Goal: Contribute content: Contribute content

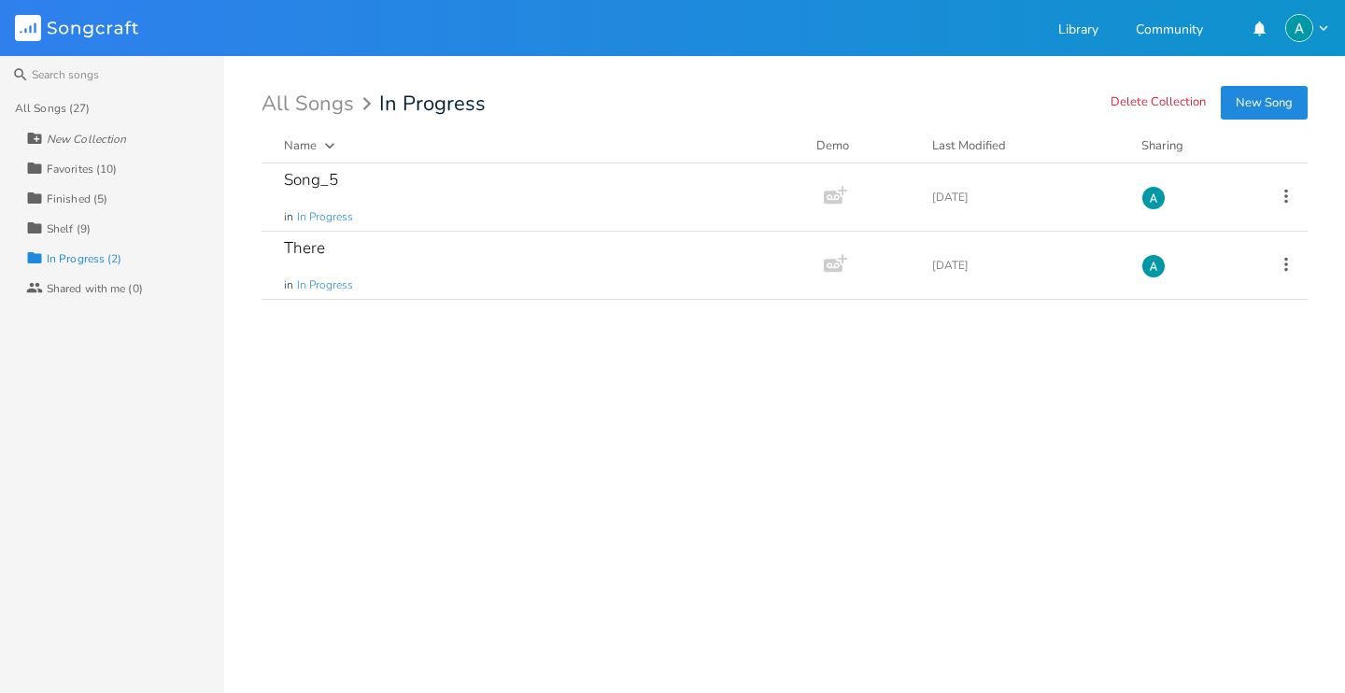
click at [1250, 91] on button "New Song" at bounding box center [1264, 103] width 87 height 34
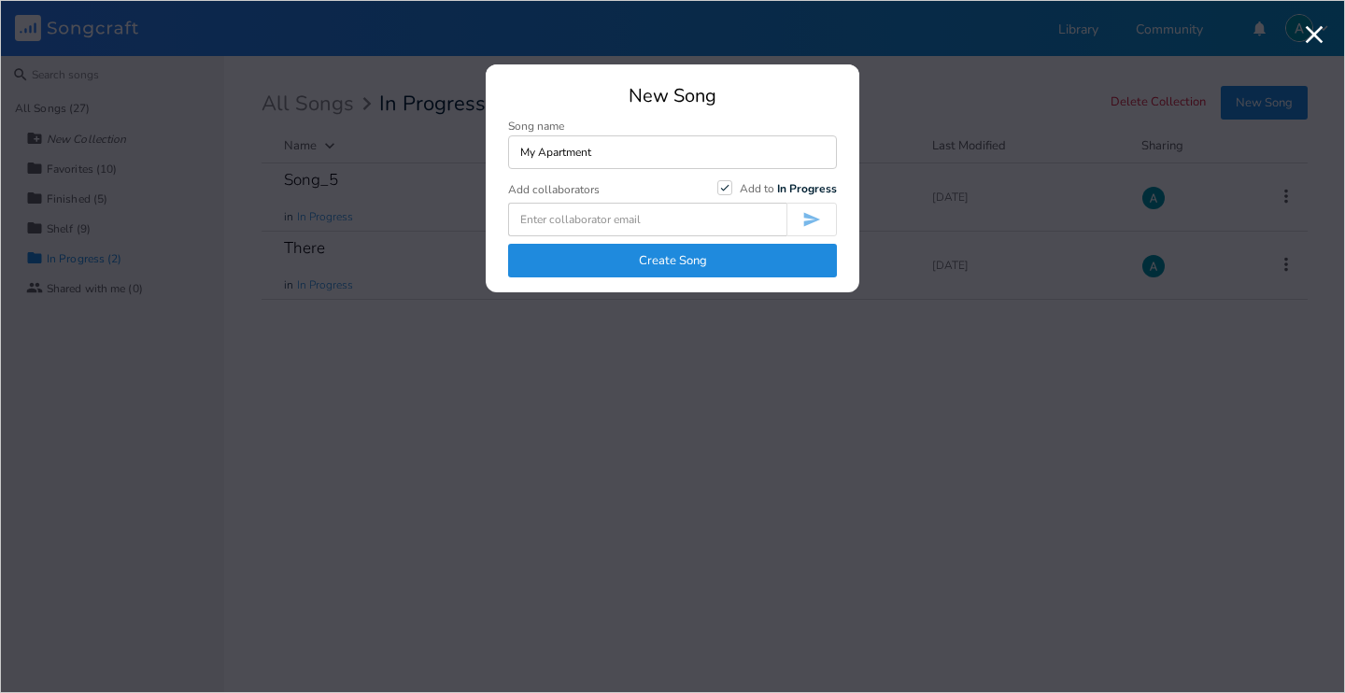
type input "My Apartment"
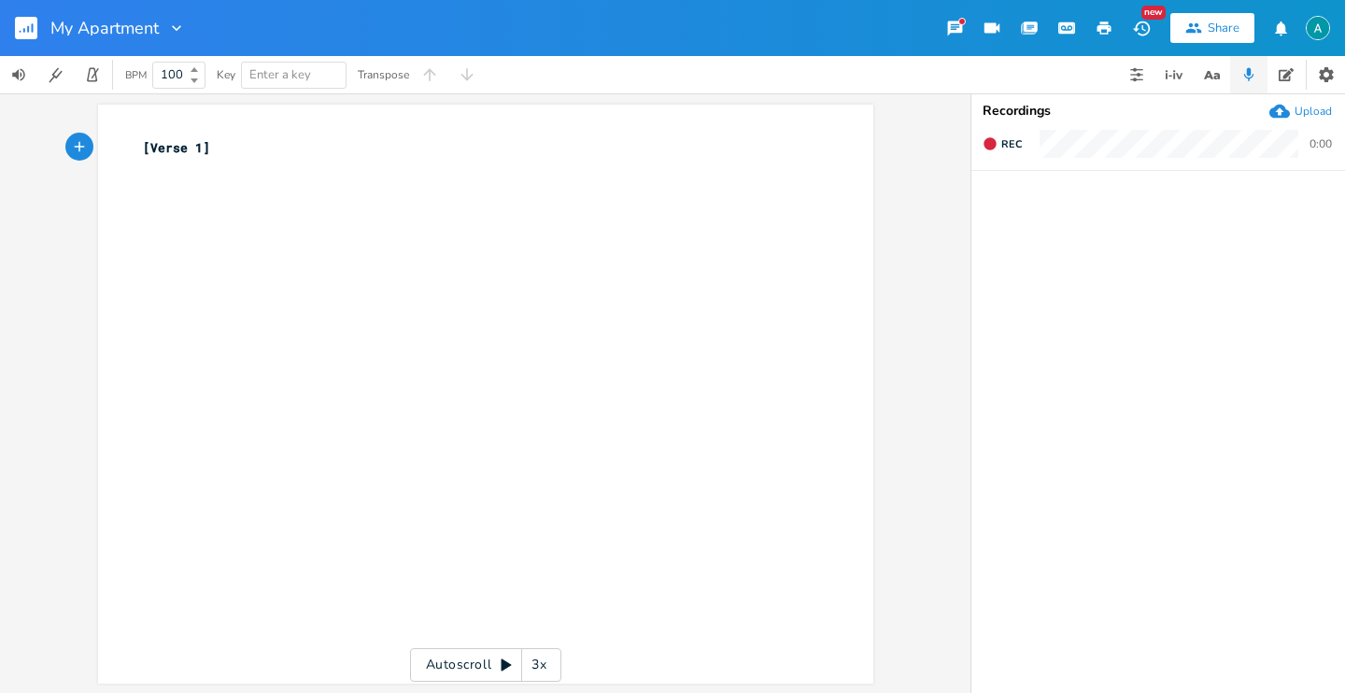
click at [112, 21] on input "My Apartment" at bounding box center [104, 28] width 109 height 17
type input "Rolling"
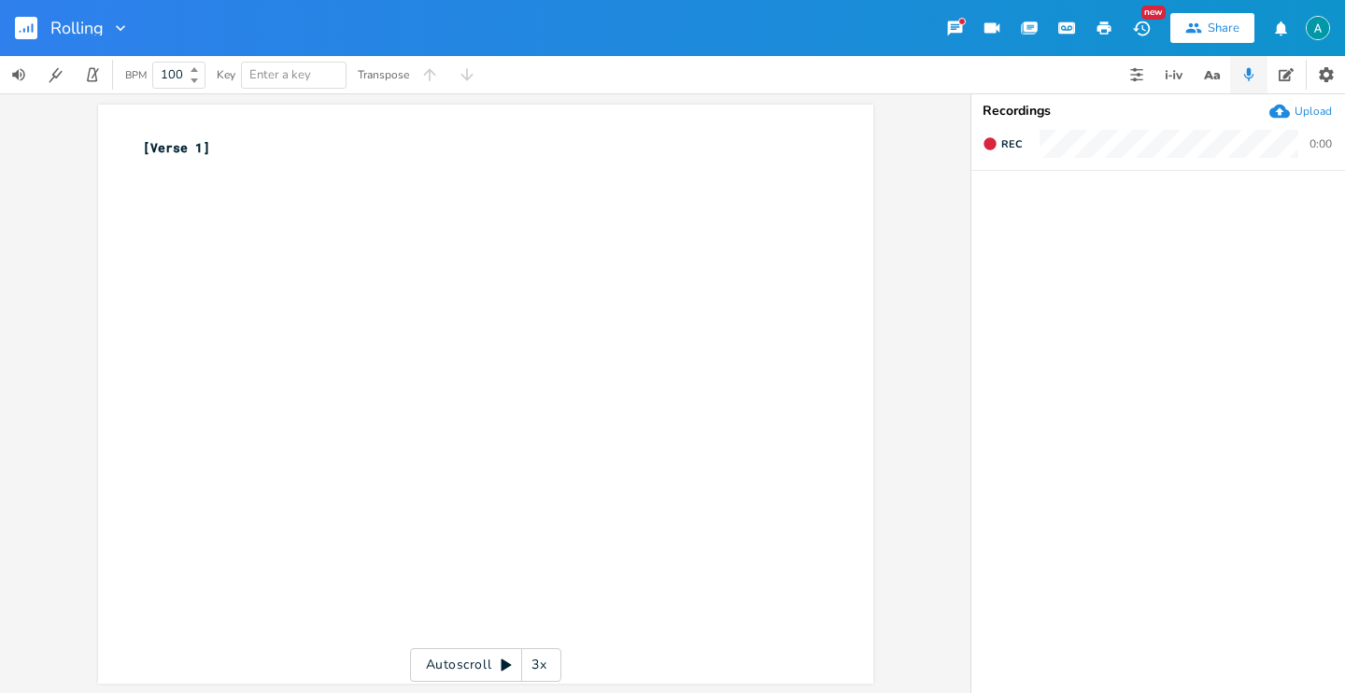
click at [193, 154] on span "[Verse 1]" at bounding box center [176, 147] width 67 height 17
click at [193, 195] on div "xxxxxxxxxx [Verse 1] ​" at bounding box center [499, 411] width 721 height 555
type textarea "+"
type textarea "*ri"
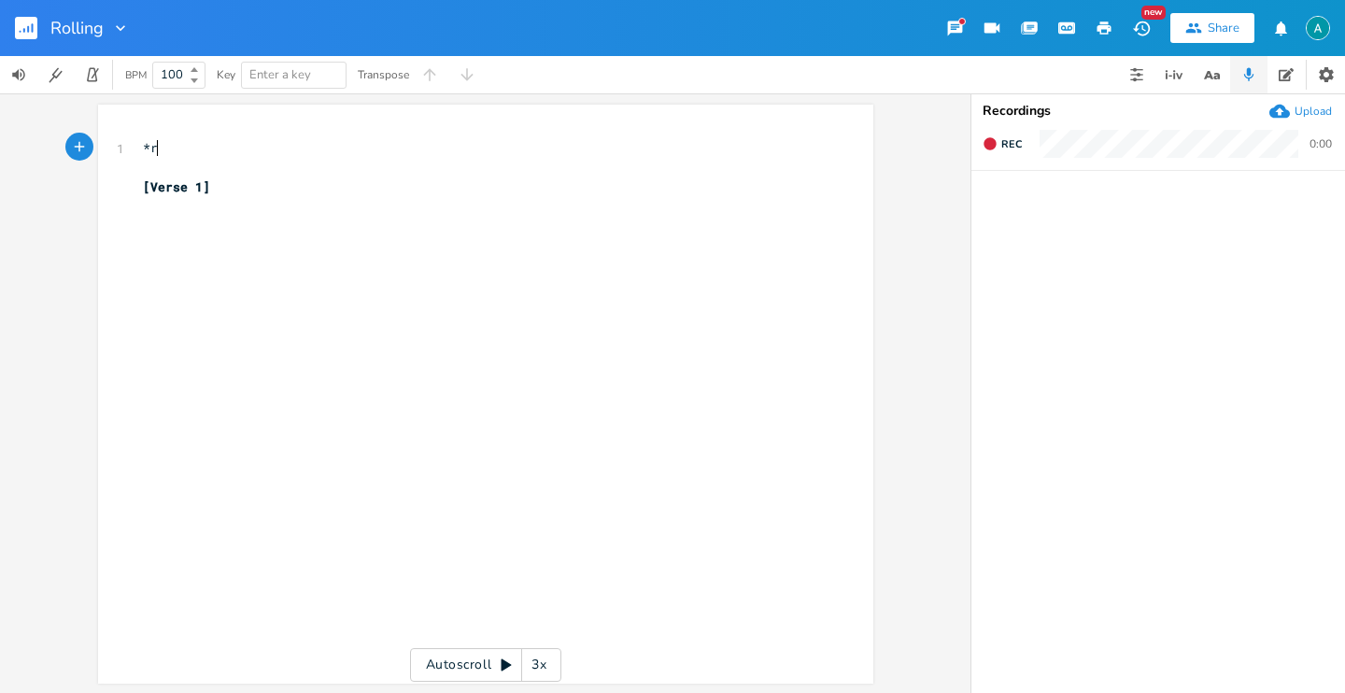
scroll to position [0, 11]
type textarea "Riff*"
click at [208, 167] on pre "​" at bounding box center [476, 168] width 674 height 20
click at [208, 147] on pre "*Riff*" at bounding box center [476, 148] width 674 height 20
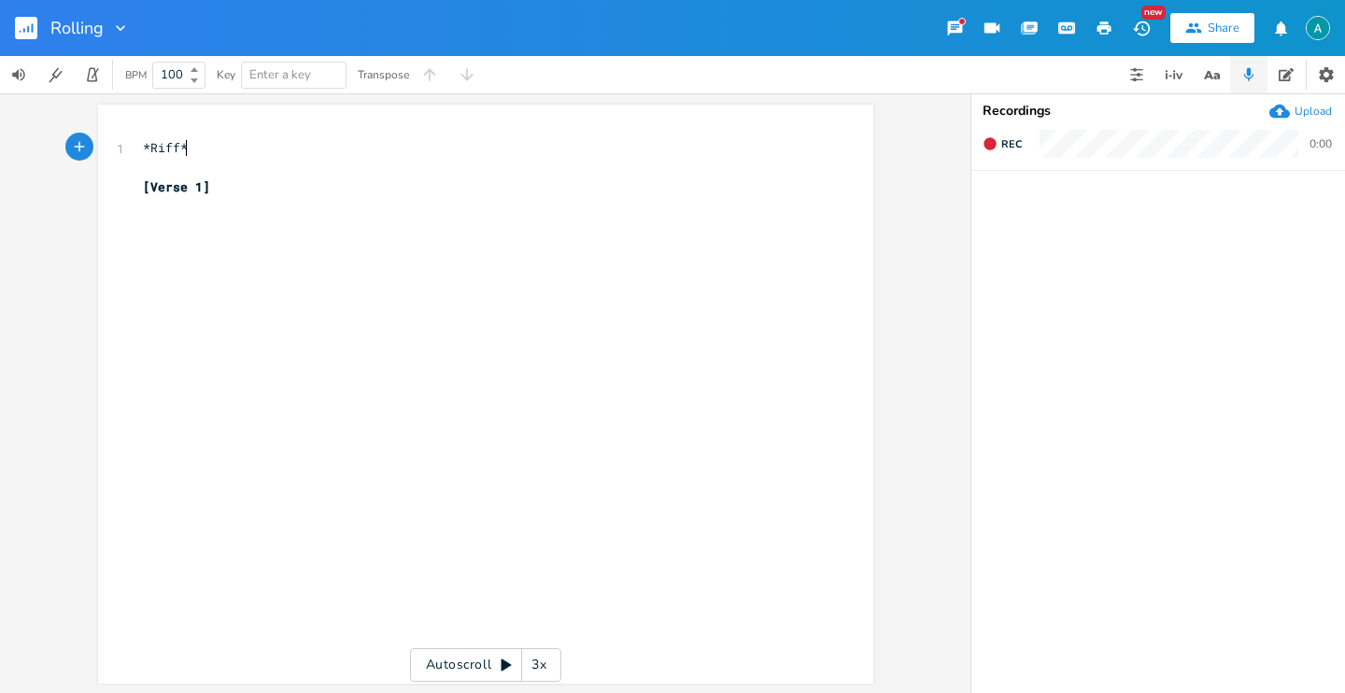
click at [208, 147] on pre "*Riff*" at bounding box center [476, 148] width 674 height 20
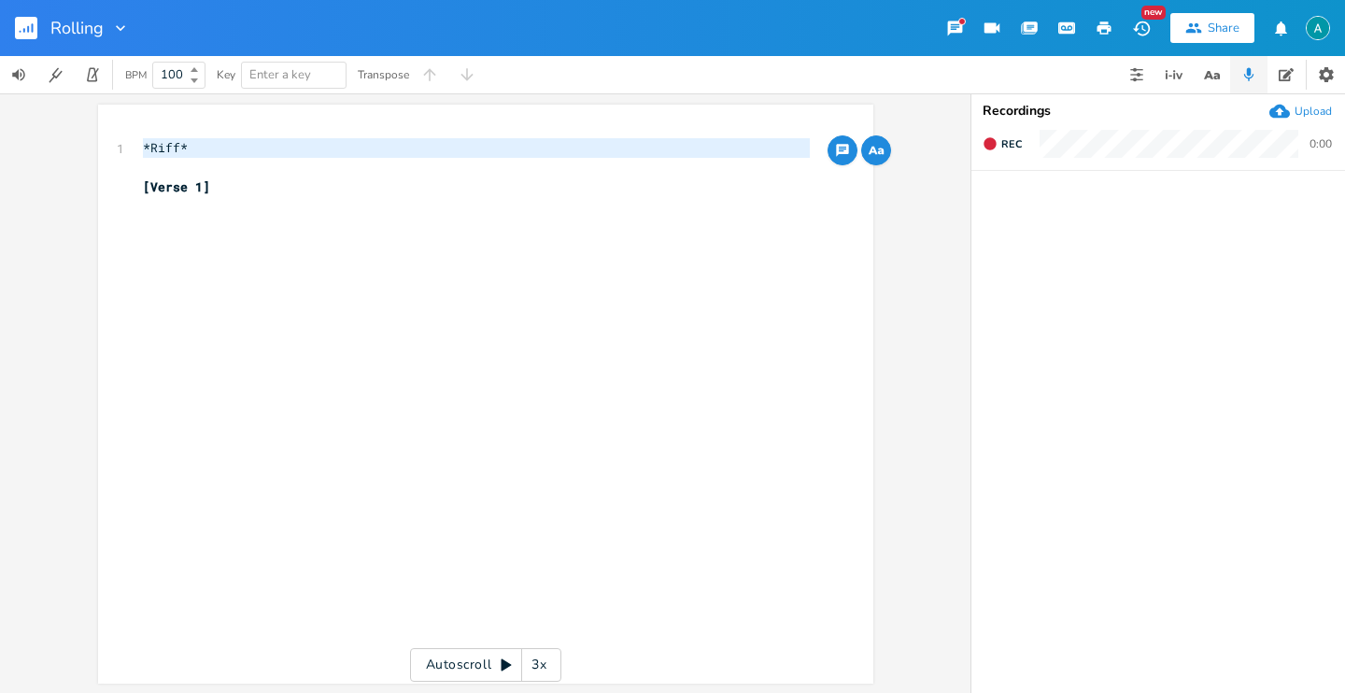
type textarea "*Riff*"
click at [193, 162] on pre "​" at bounding box center [476, 168] width 674 height 20
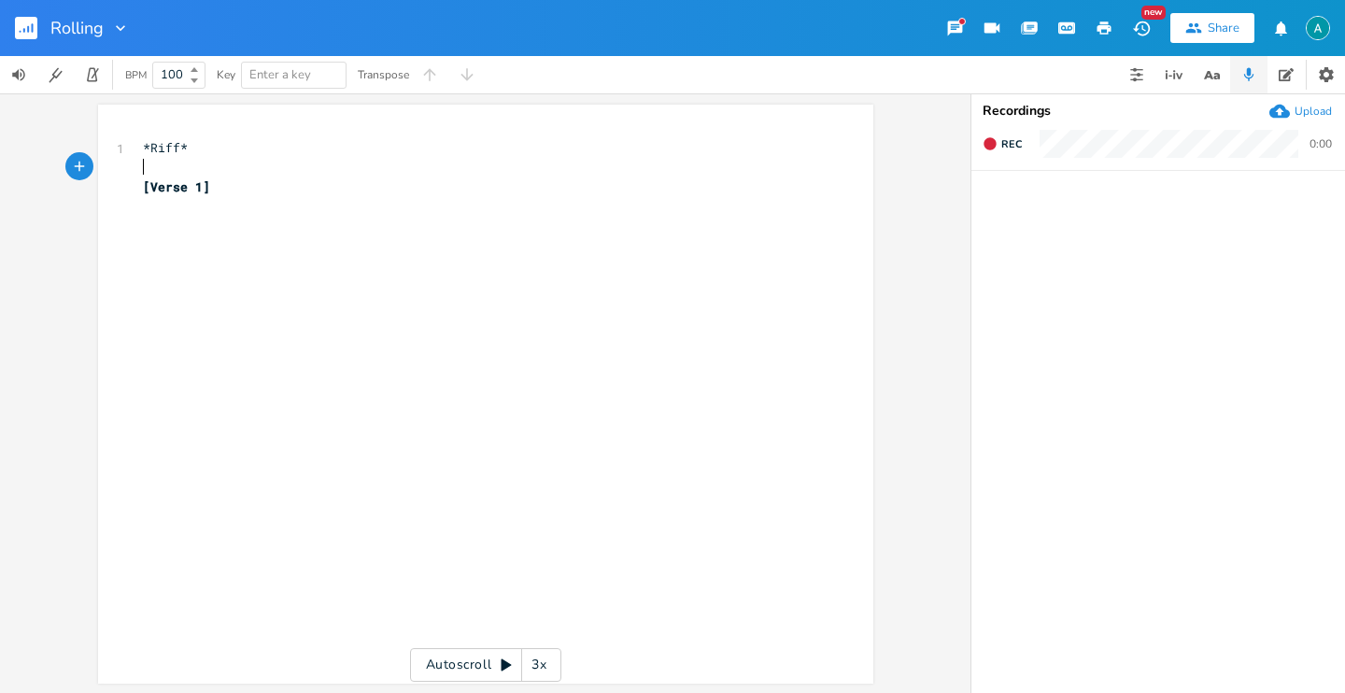
click at [221, 191] on pre "[Verse 1]" at bounding box center [476, 187] width 674 height 20
type textarea "So"
type textarea "o trying"
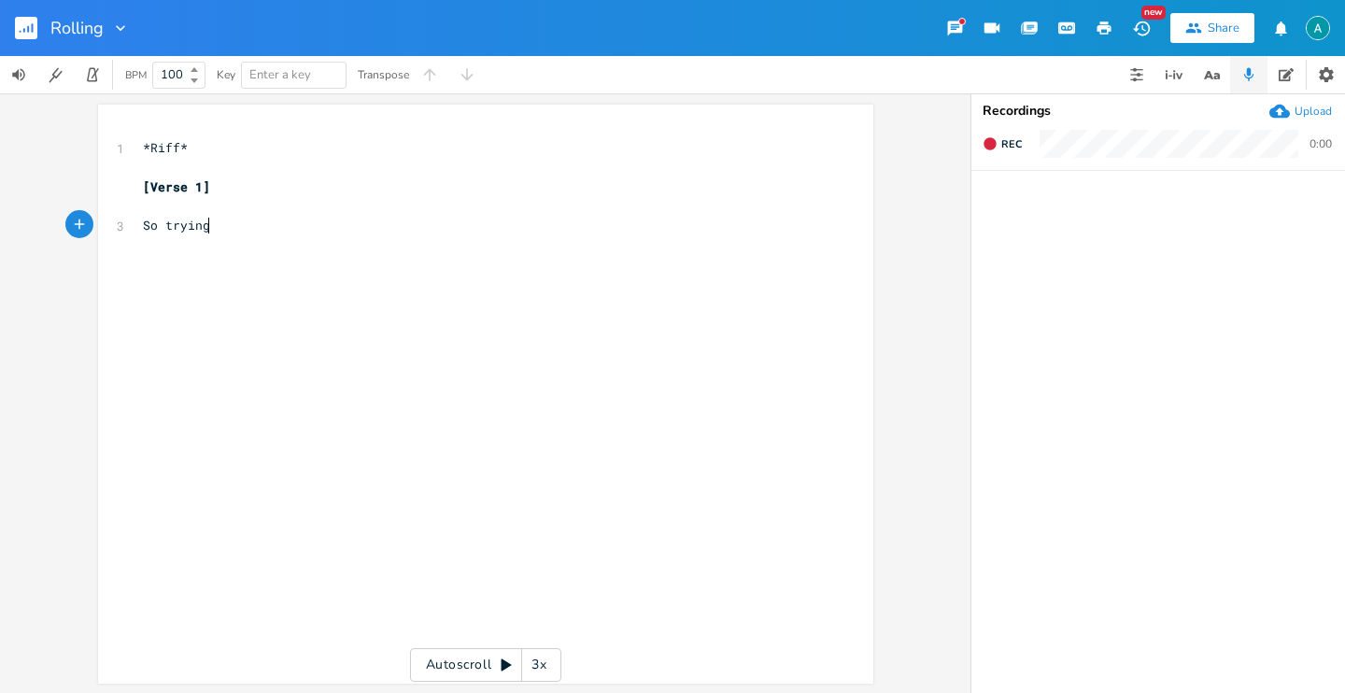
click at [195, 145] on pre "*Riff*" at bounding box center [476, 148] width 674 height 20
type textarea "*Riff*"
click at [195, 145] on pre "*Riff*" at bounding box center [476, 148] width 674 height 20
click at [198, 145] on pre "*Riff*" at bounding box center [476, 148] width 674 height 20
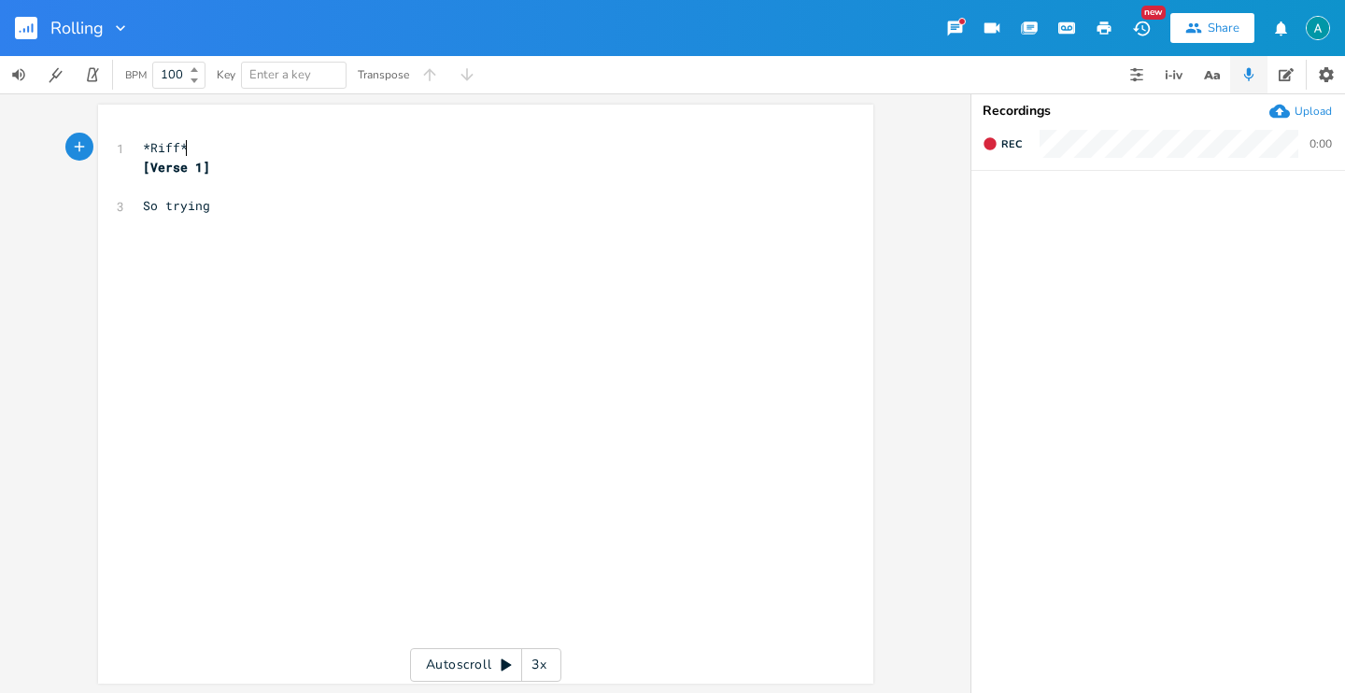
type textarea "*"
click at [198, 145] on pre "*Riff*" at bounding box center [476, 148] width 674 height 20
click at [246, 139] on pre "*Riff*" at bounding box center [476, 148] width 674 height 20
type textarea "*Riff*"
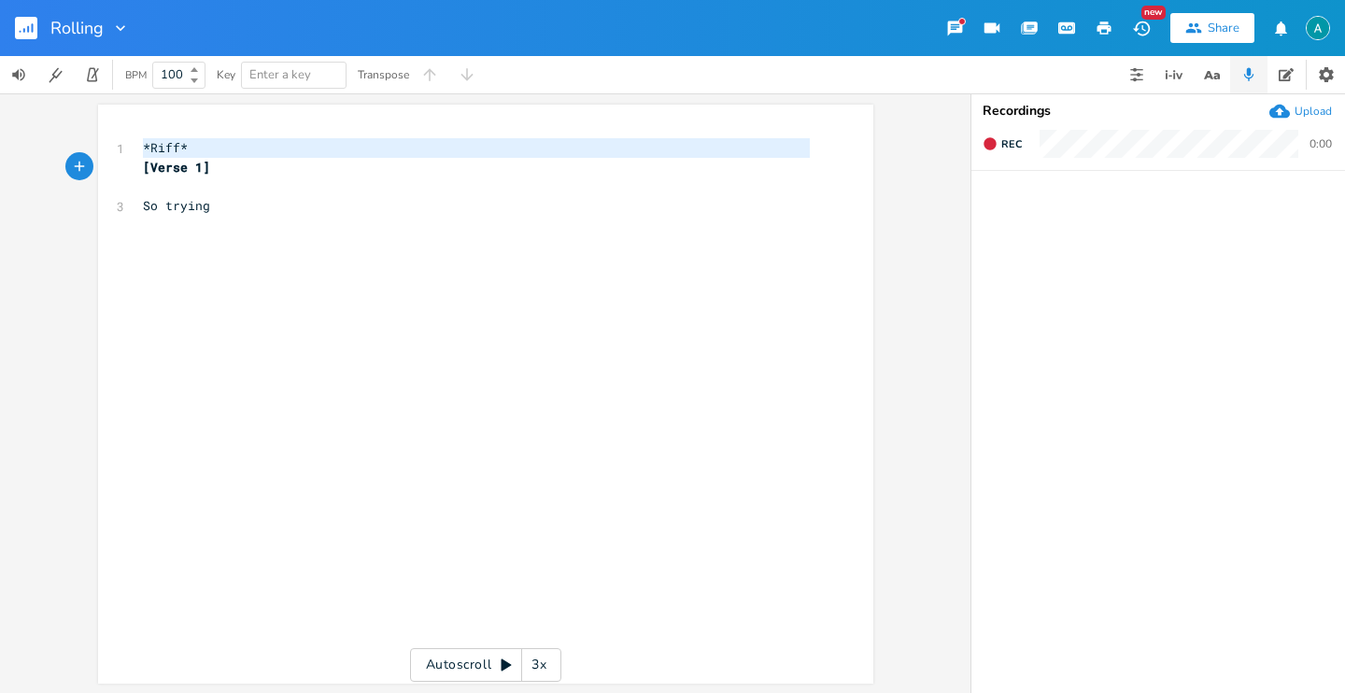
click at [246, 139] on pre "*Riff*" at bounding box center [476, 148] width 674 height 20
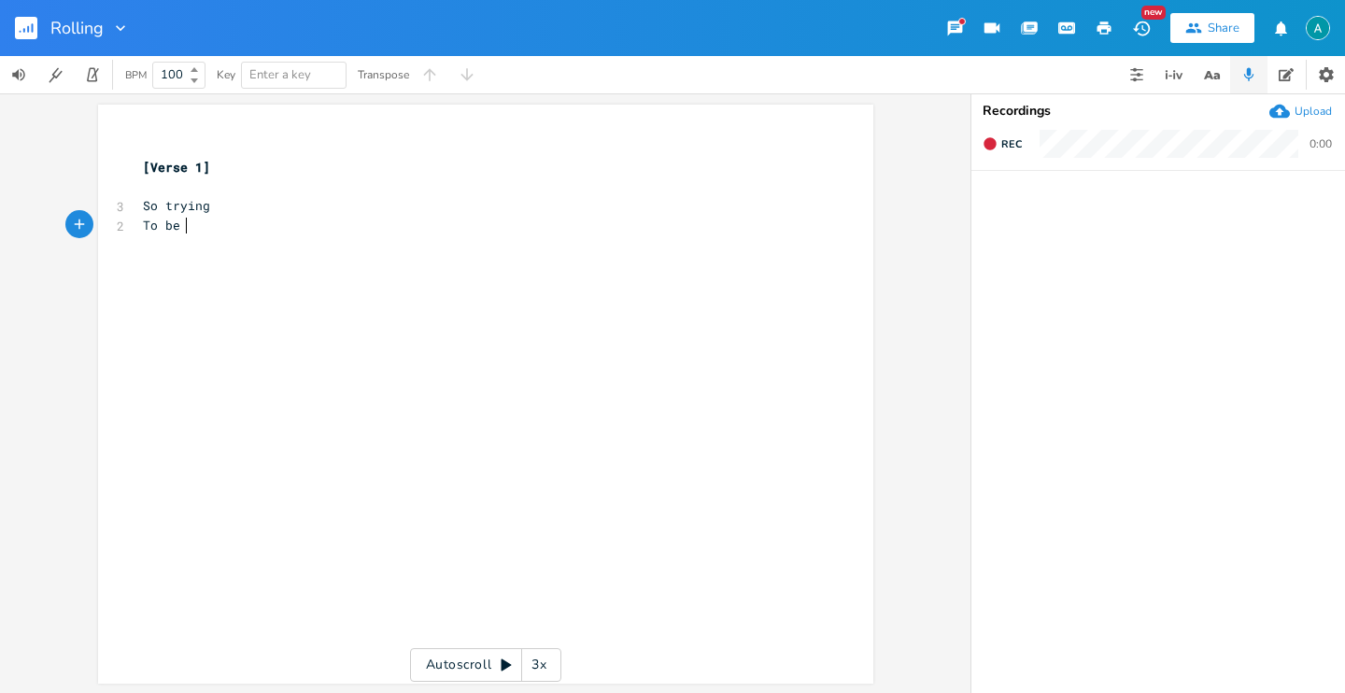
type textarea "To be a"
type textarea "be a lesson"
type textarea "n"
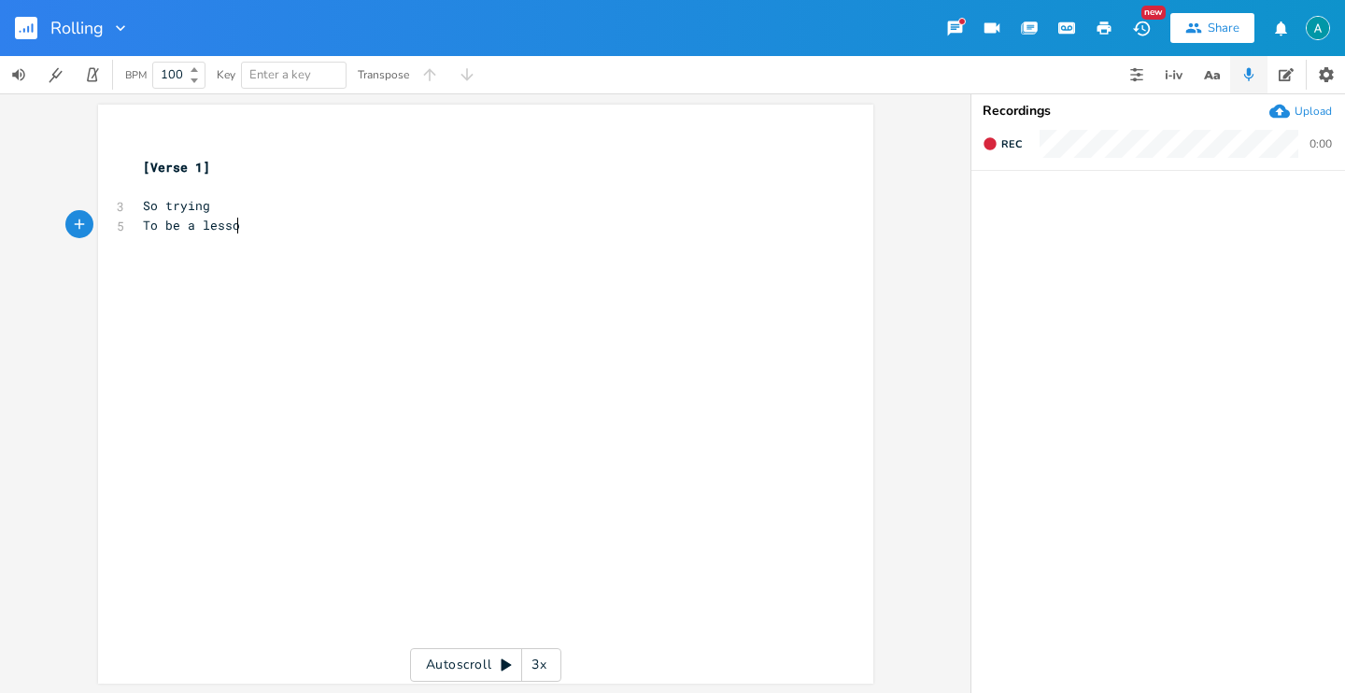
scroll to position [0, 7]
type textarea "[]"
type textarea "Pre-Chorus"
type textarea "Rolling"
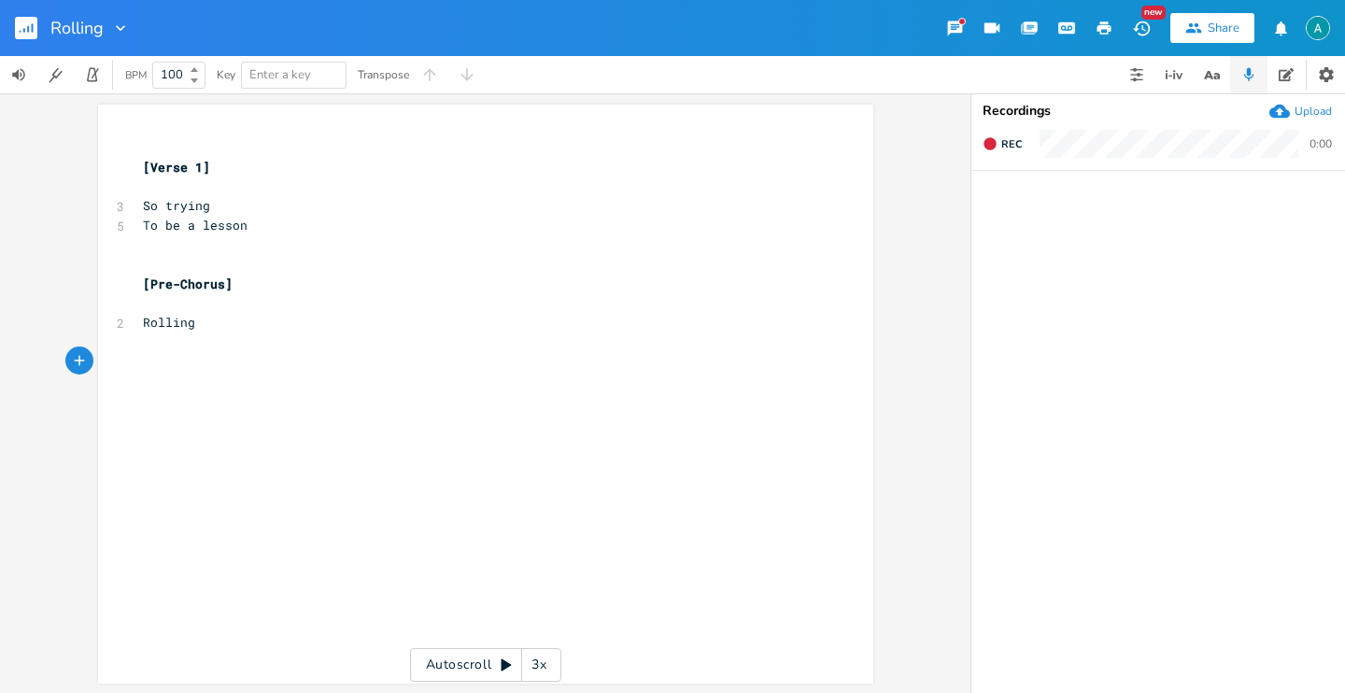
type textarea "[]"
type textarea "Chorus"
type textarea "I'm o"
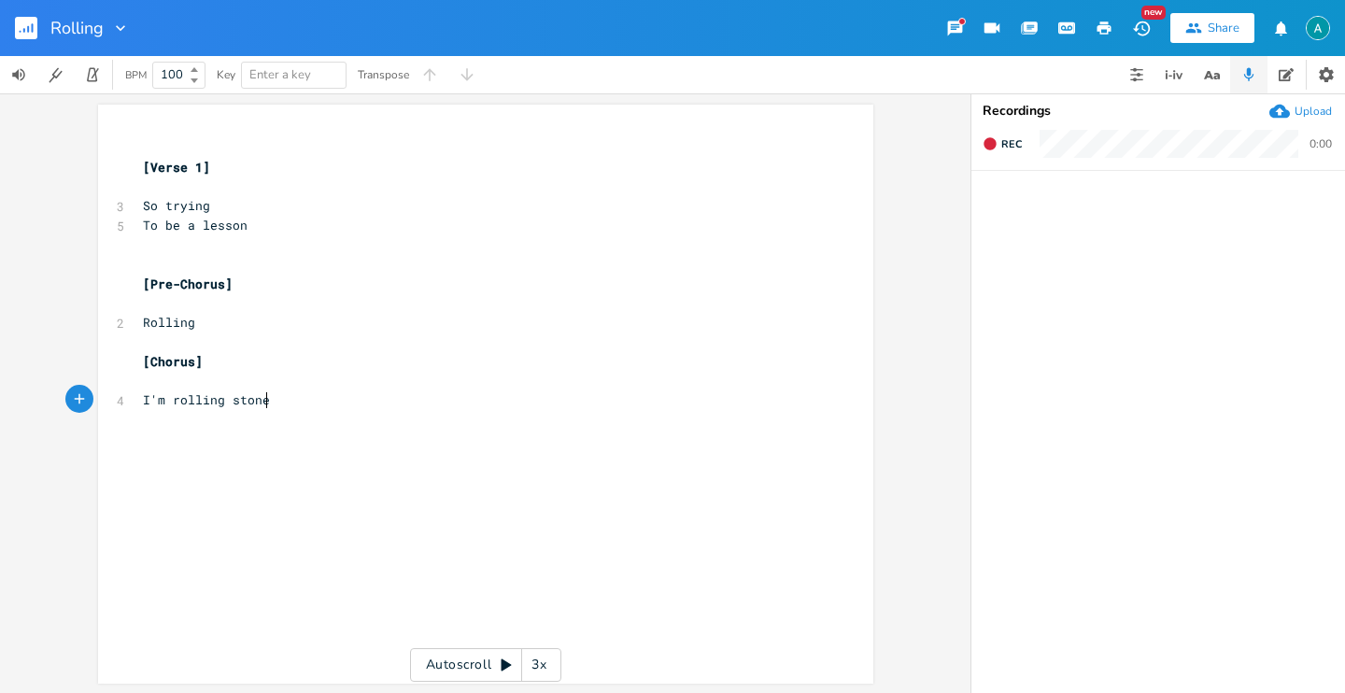
scroll to position [0, 79]
type textarea "rolling stoned"
type textarea "B"
type textarea "Back to apartment"
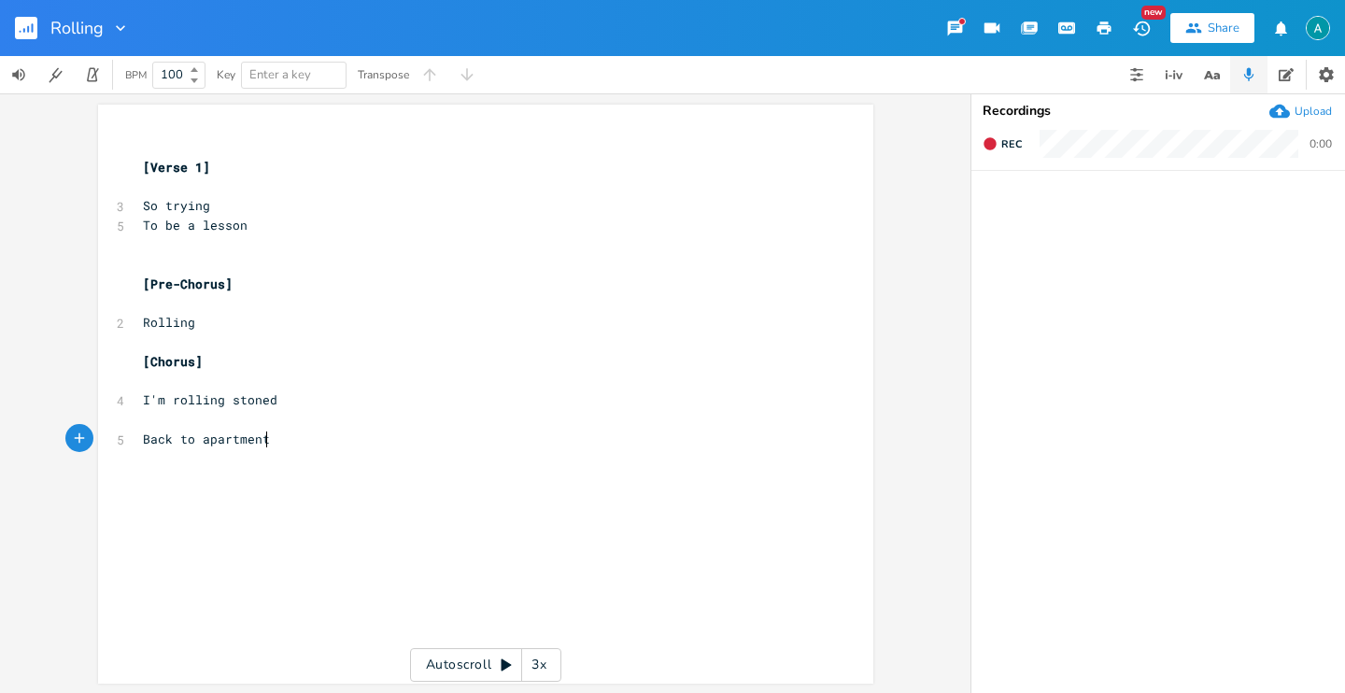
scroll to position [0, 105]
click at [392, 475] on div "x ​ [Verse 1] ​ 3 So trying 5 To be a lesson ​ ​ [Pre-Chorus] ​ 2 Rolling ​ [Ch…" at bounding box center [499, 411] width 721 height 555
type textarea "[6"
type textarea "]"
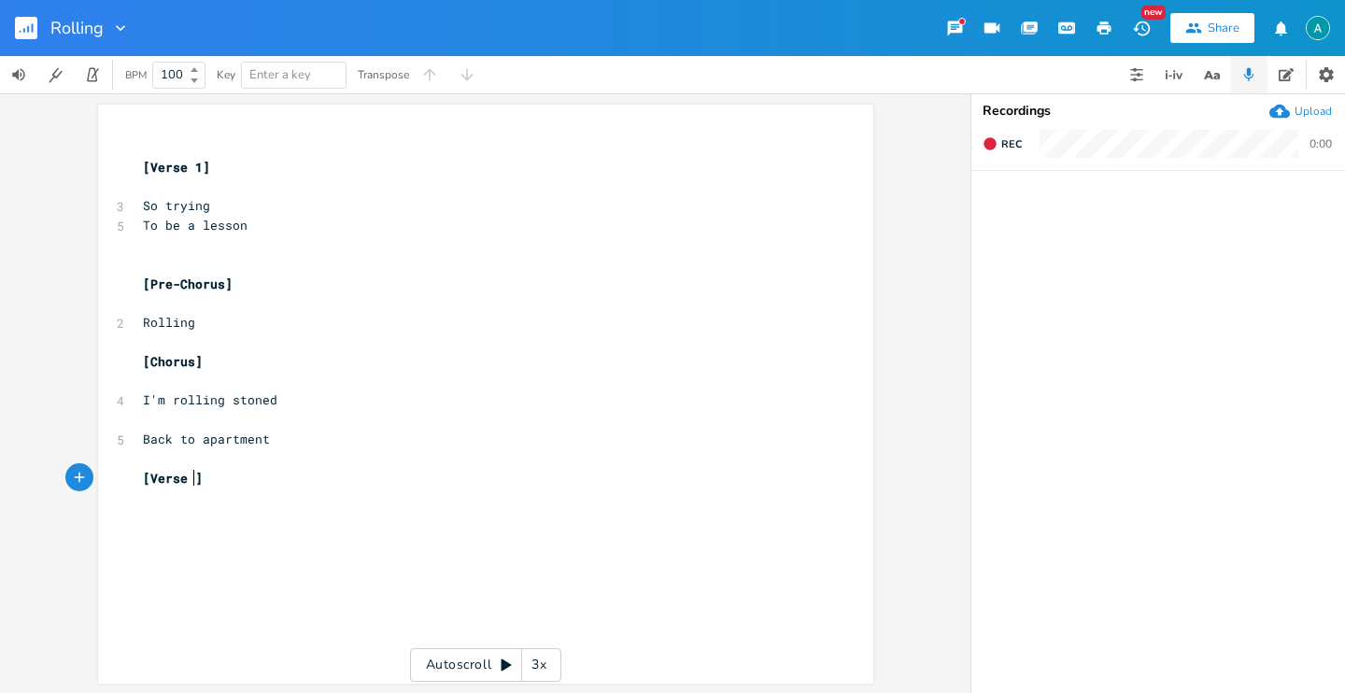
type textarea "Verse 2"
type textarea "So break it"
type textarea "Bring all the things back to you"
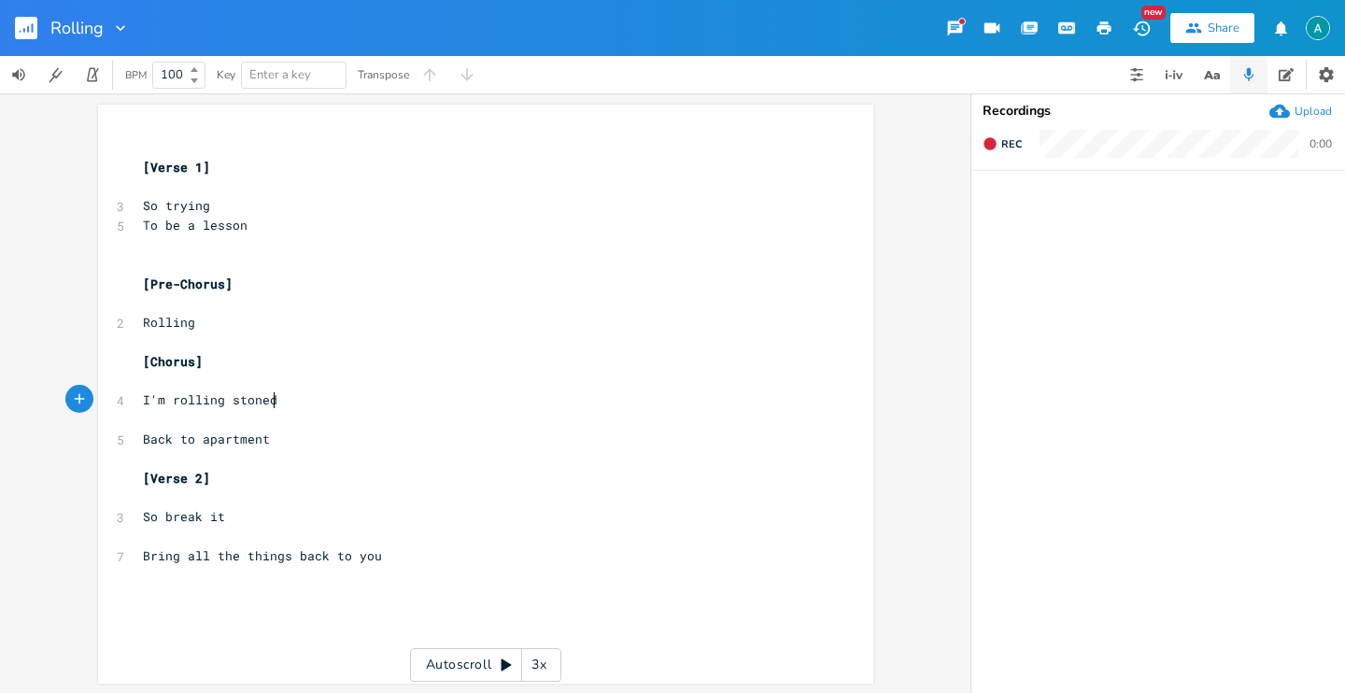
click at [363, 402] on pre "I'm rolling stoned" at bounding box center [476, 400] width 674 height 20
type textarea "backto"
type textarea "o m"
type textarea "to"
type textarea "to y"
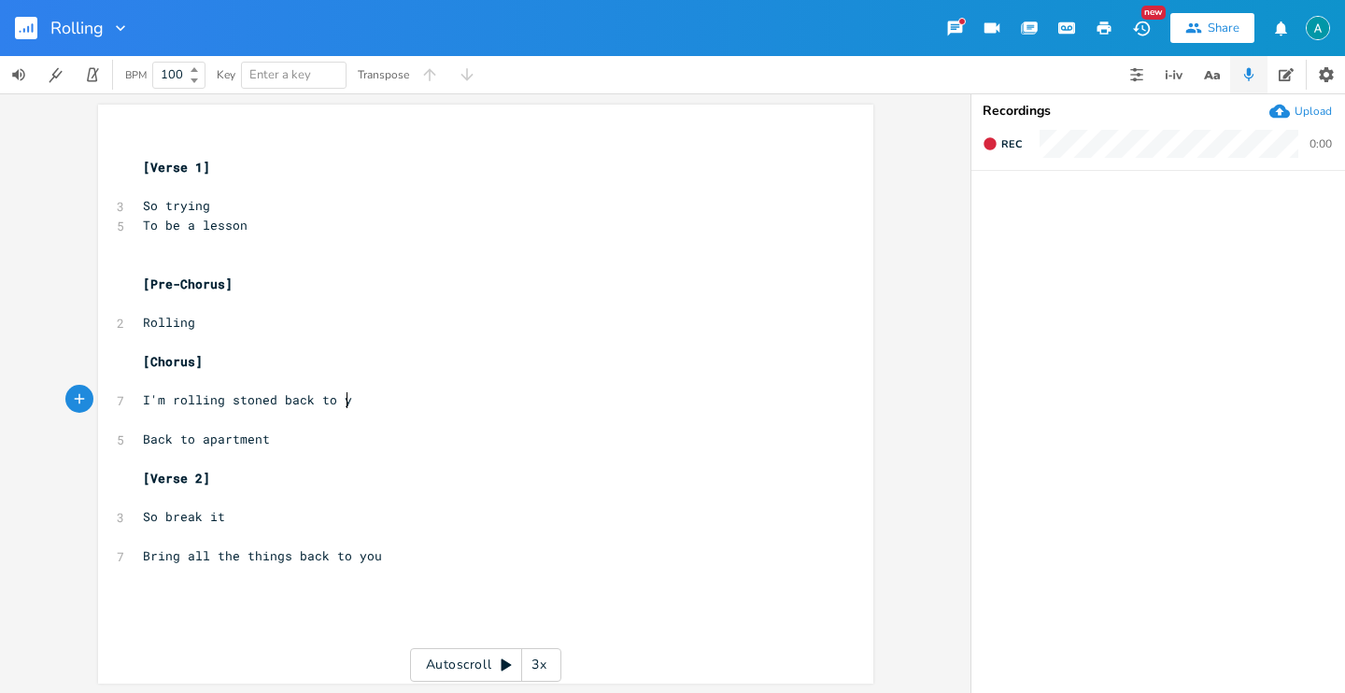
scroll to position [0, 22]
type textarea "my p"
type textarea "apartment"
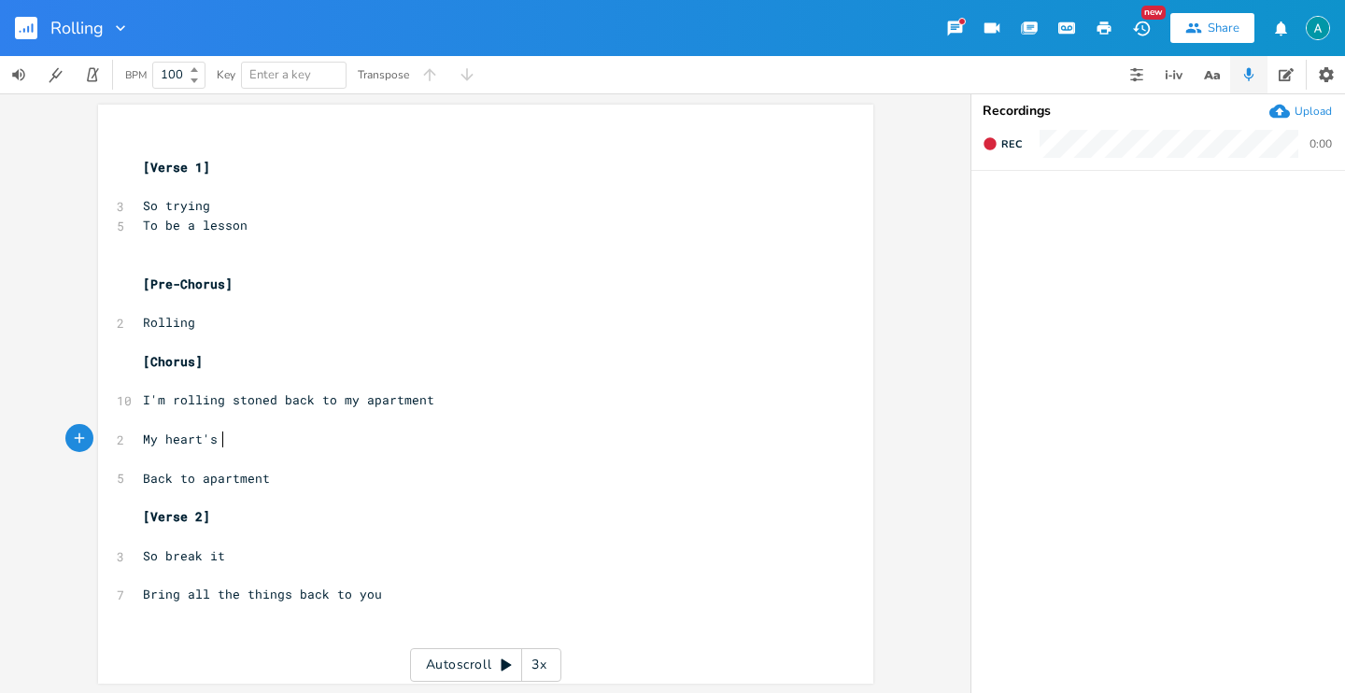
scroll to position [0, 60]
type textarea "My heart's black"
click at [247, 474] on span "Back to apartment" at bounding box center [206, 478] width 127 height 17
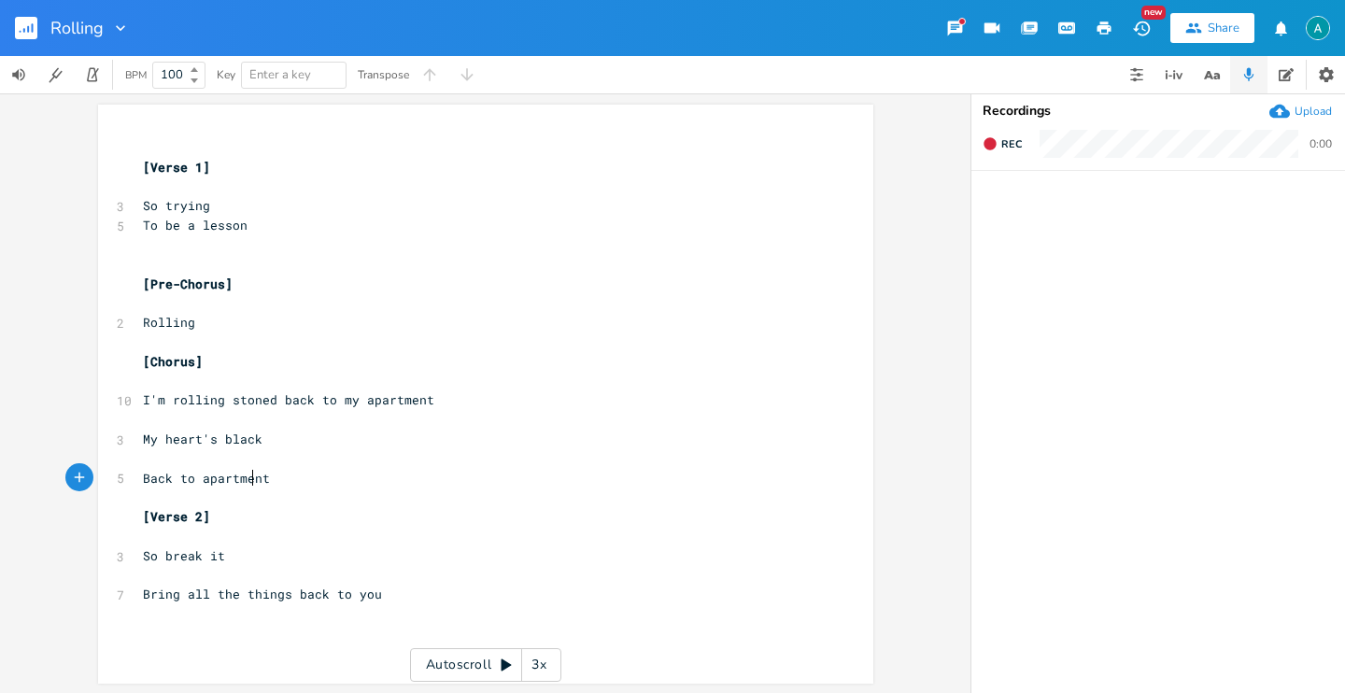
type textarea "Back to apartment"
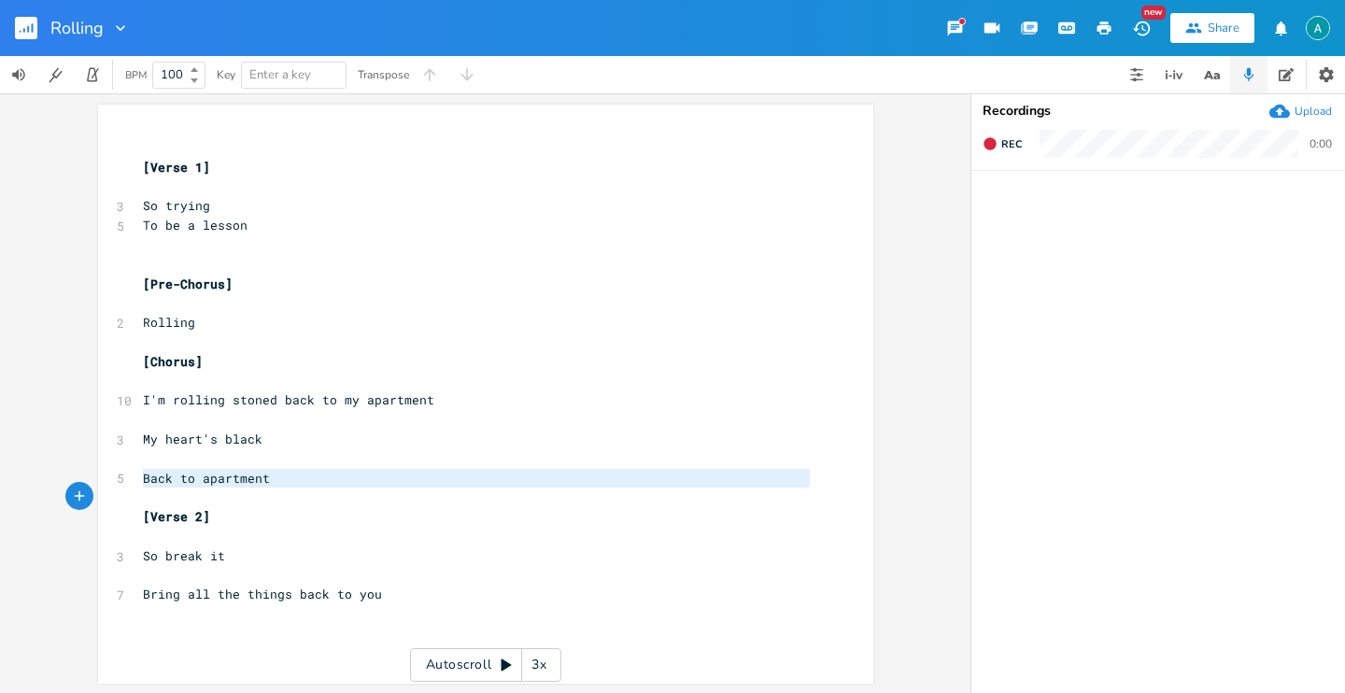
click at [247, 474] on span "Back to apartment" at bounding box center [206, 478] width 127 height 17
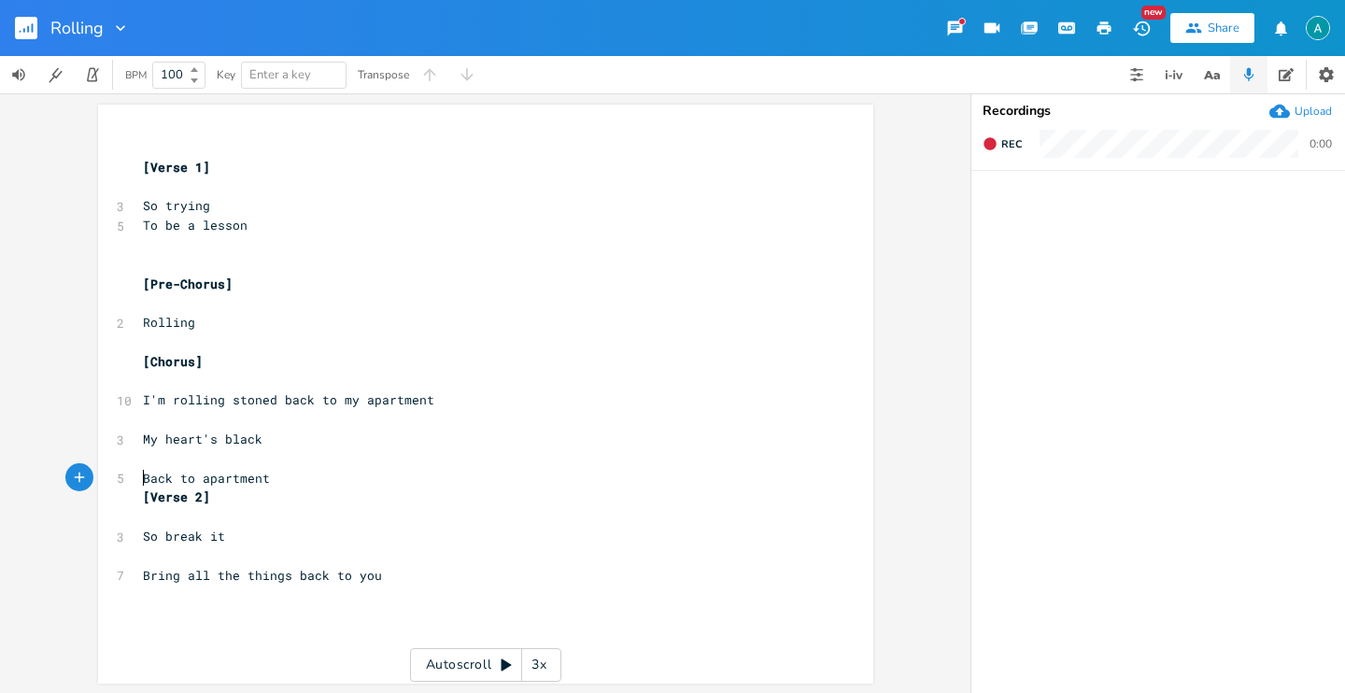
click at [205, 483] on span "Back to apartment" at bounding box center [206, 478] width 127 height 17
type textarea "Back to apartment"
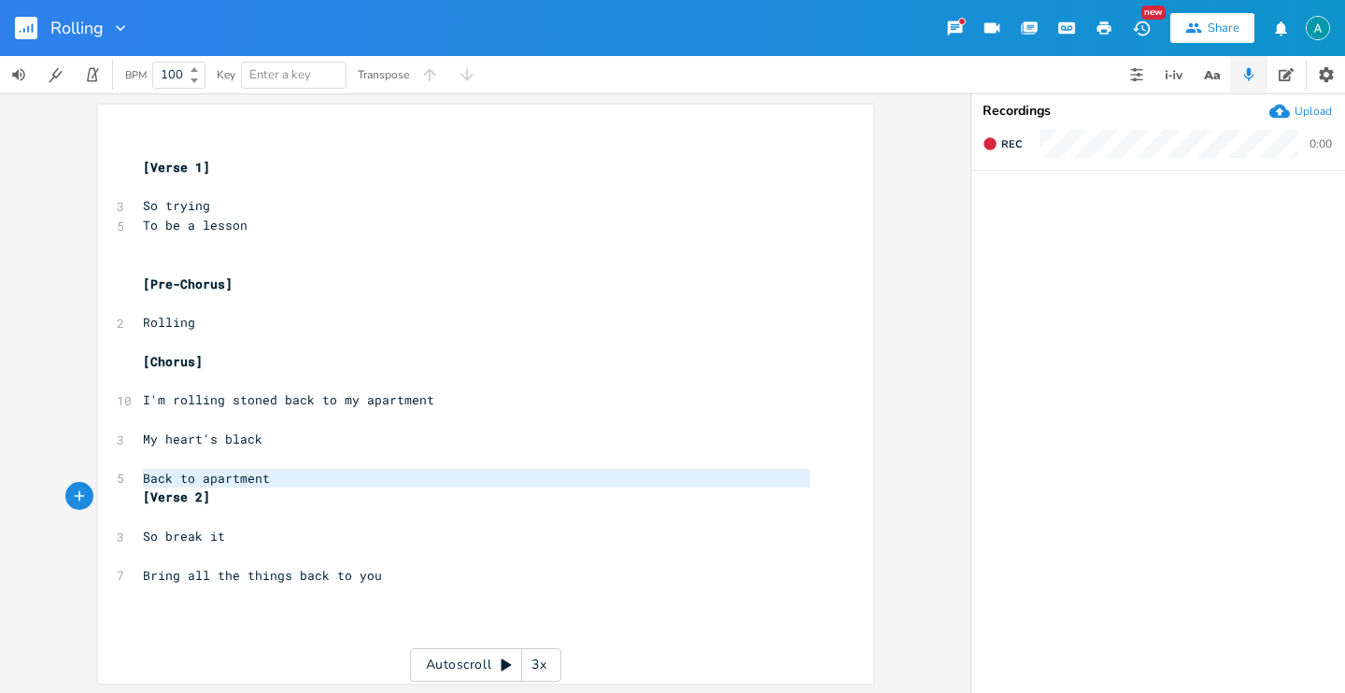
click at [205, 483] on span "Back to apartment" at bounding box center [206, 478] width 127 height 17
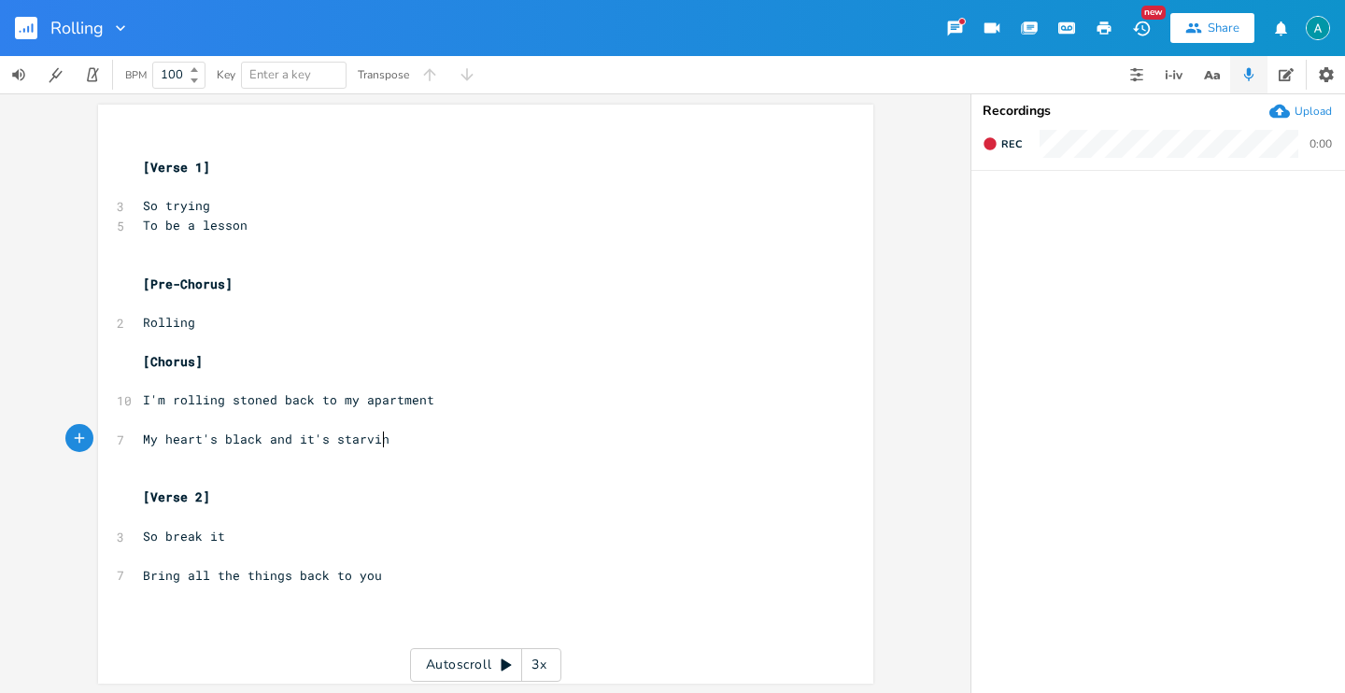
type textarea "and it's starving"
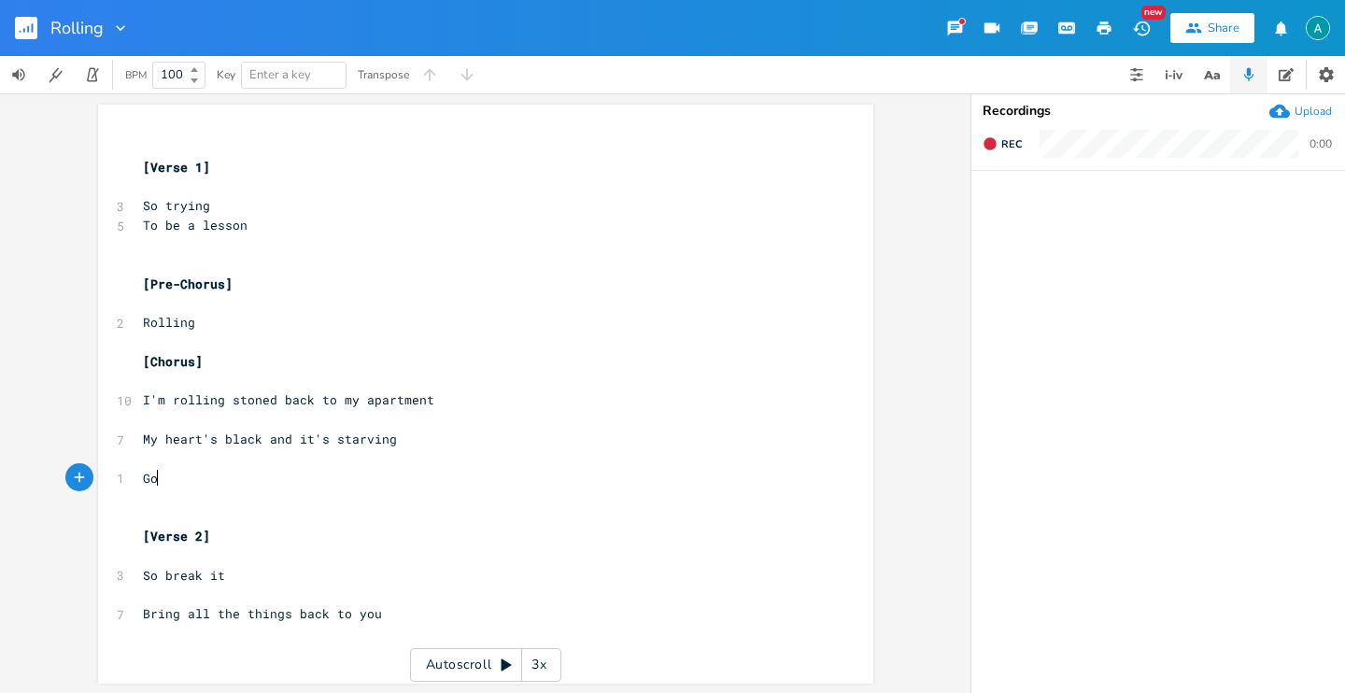
type textarea "[DEMOGRAPHIC_DATA]"
click at [298, 442] on span "My heart's black and it's starving" at bounding box center [270, 439] width 254 height 17
type textarea "amd"
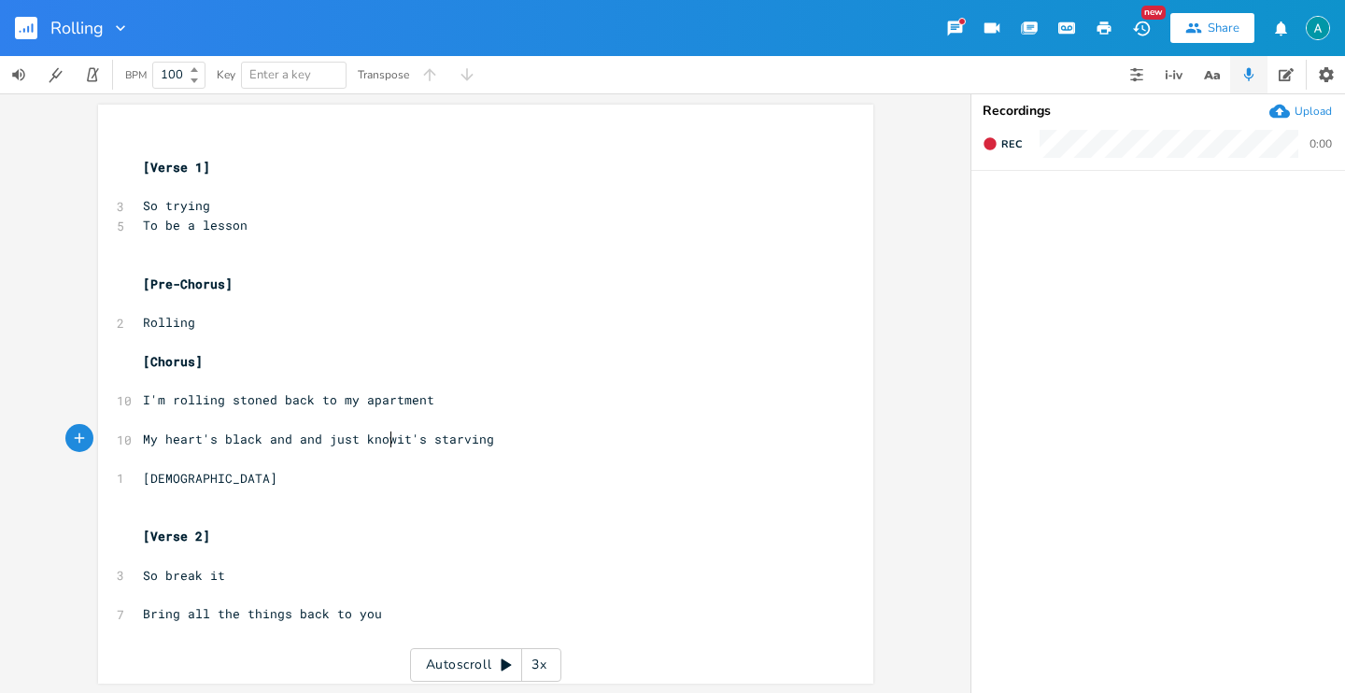
type textarea "nd just knows"
click at [309, 440] on span "My heart's black and and just knows it's starving" at bounding box center [326, 439] width 366 height 17
type textarea "and"
click at [309, 440] on span "My heart's black and and just knows it's starving" at bounding box center [326, 439] width 366 height 17
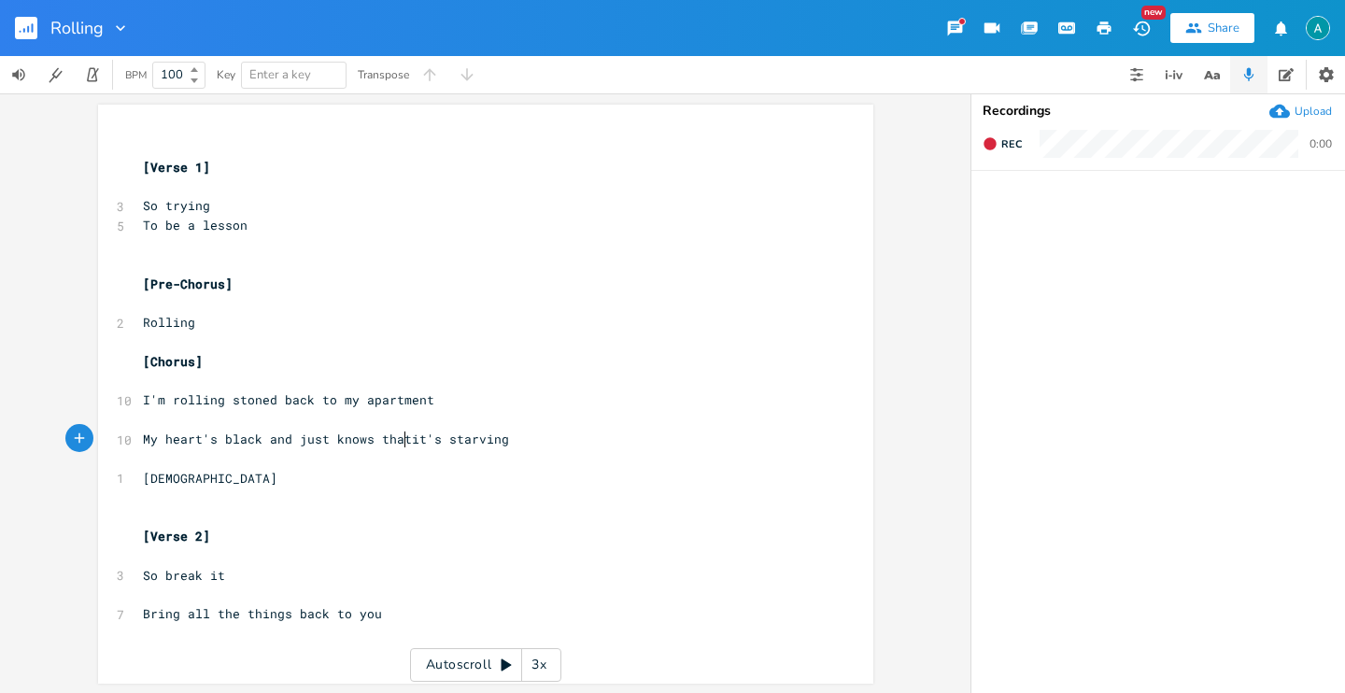
type textarea "that"
click at [340, 474] on pre "[DEMOGRAPHIC_DATA]" at bounding box center [476, 479] width 674 height 20
type textarea "[DEMOGRAPHIC_DATA]"
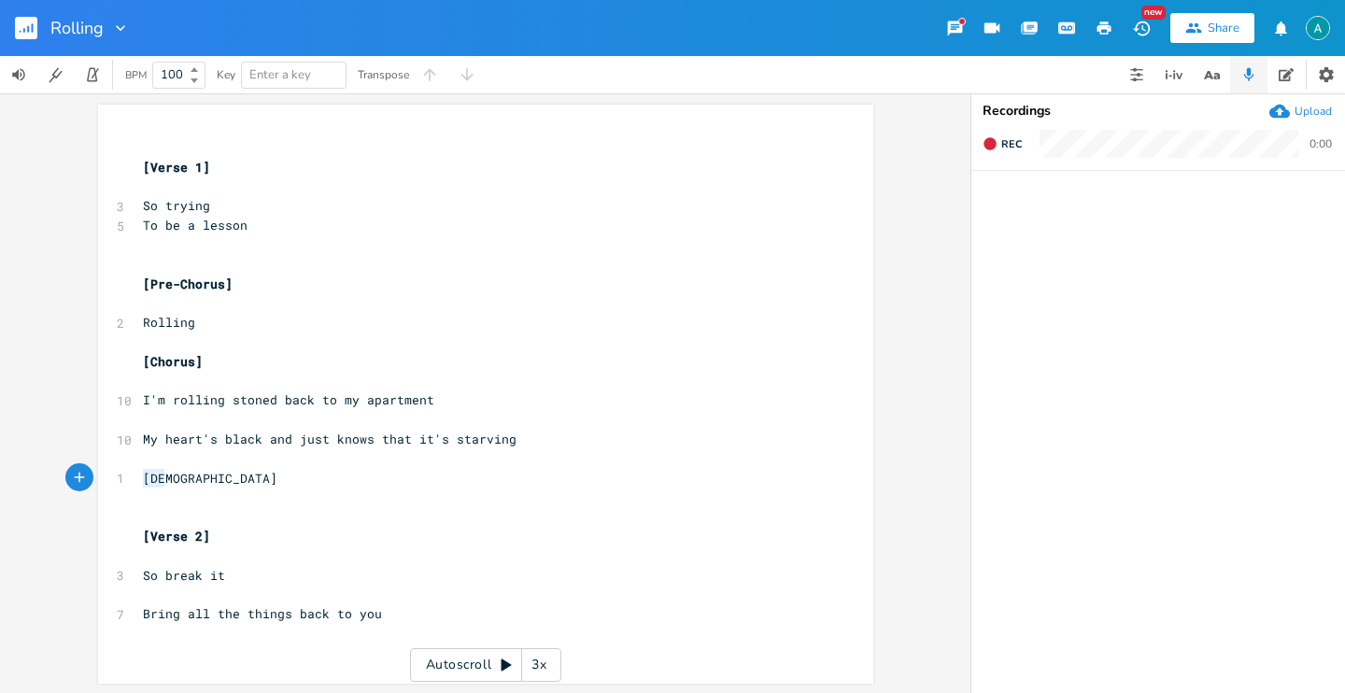
click at [340, 474] on pre "[DEMOGRAPHIC_DATA]" at bounding box center [476, 479] width 674 height 20
type textarea "God's got my name on my"
type textarea "his full"
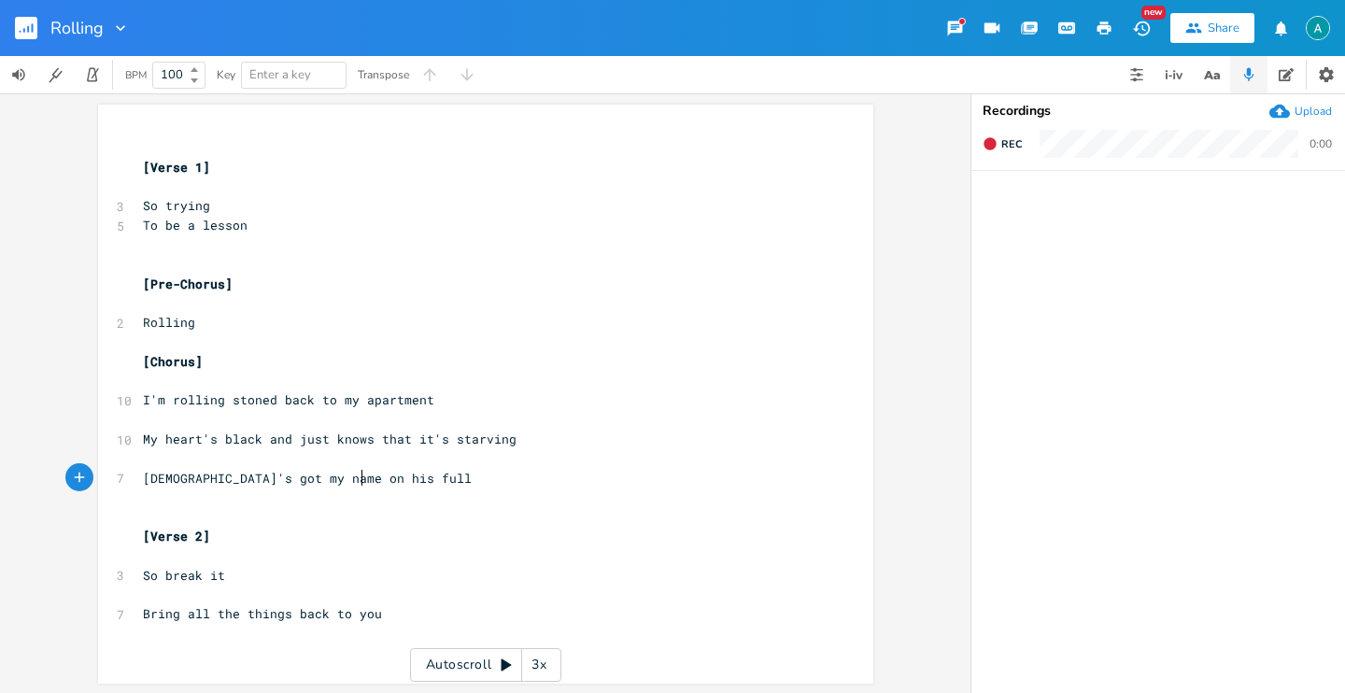
scroll to position [0, 40]
type textarea "in his department"
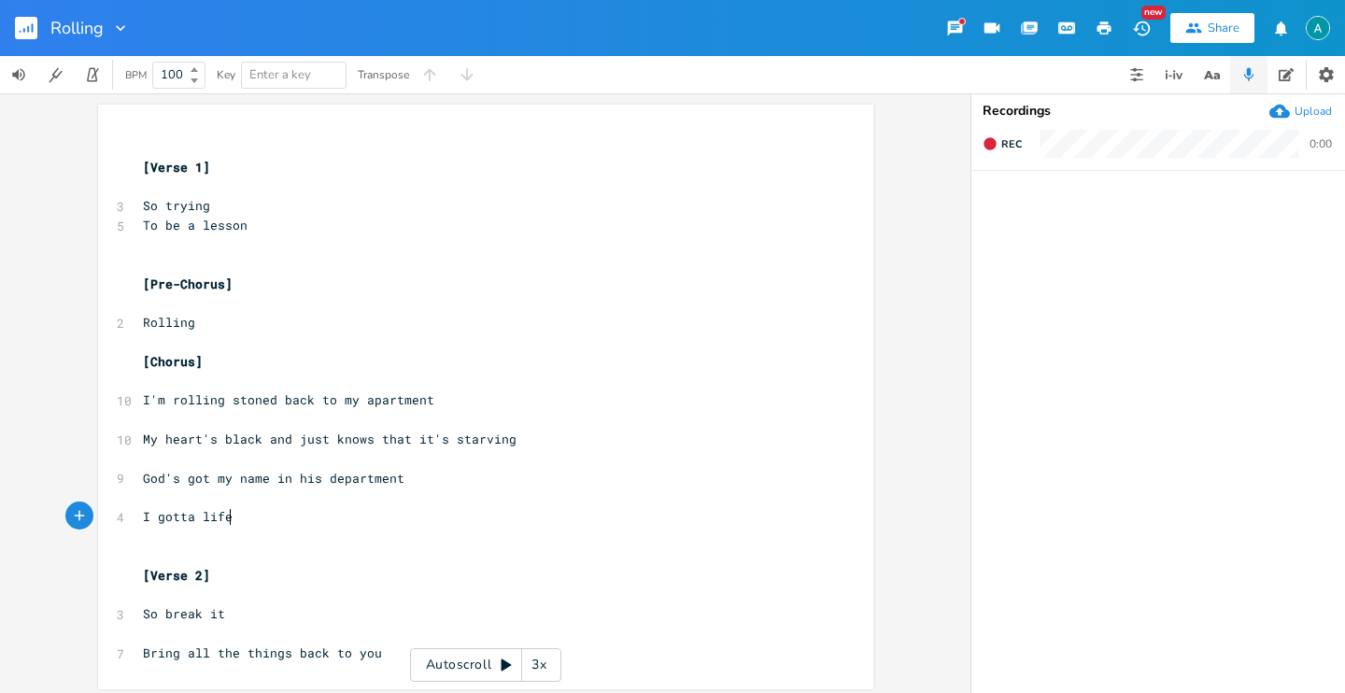
type textarea "I gotta life"
type textarea "ve this life out to the fullest"
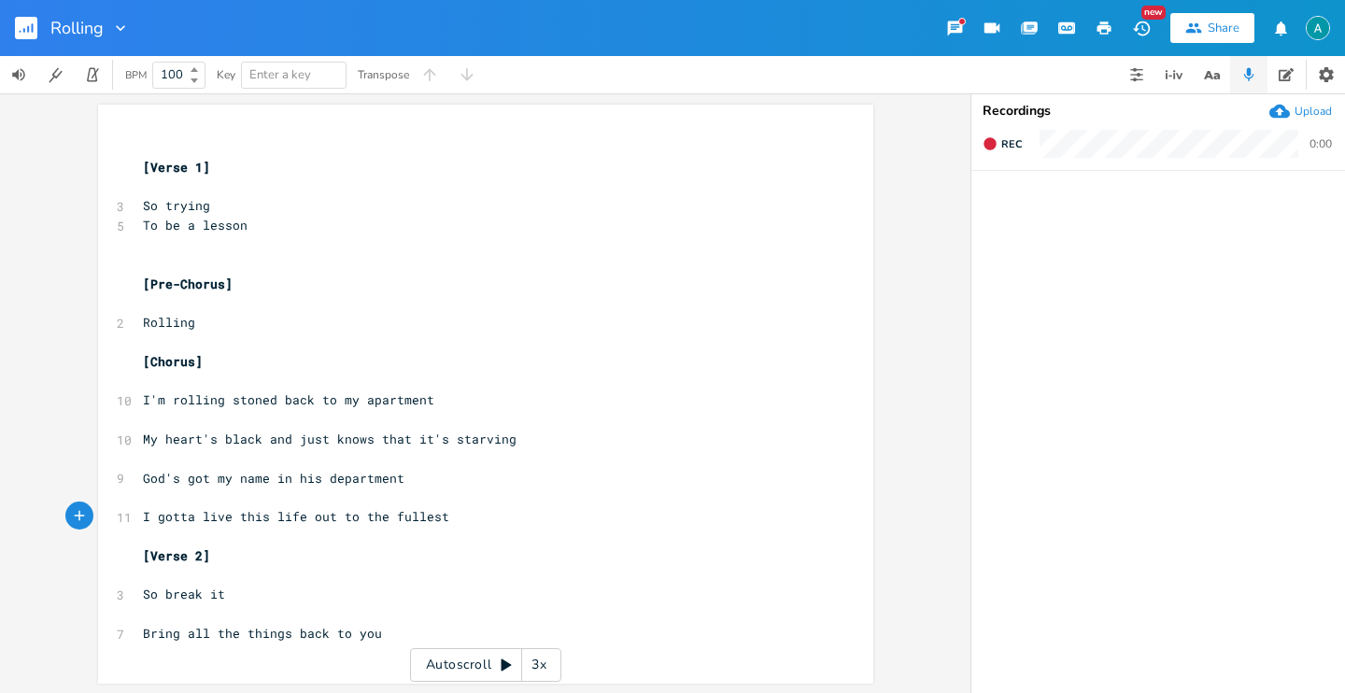
click at [1322, 112] on div "Upload" at bounding box center [1312, 111] width 37 height 15
